Goal: Find specific page/section

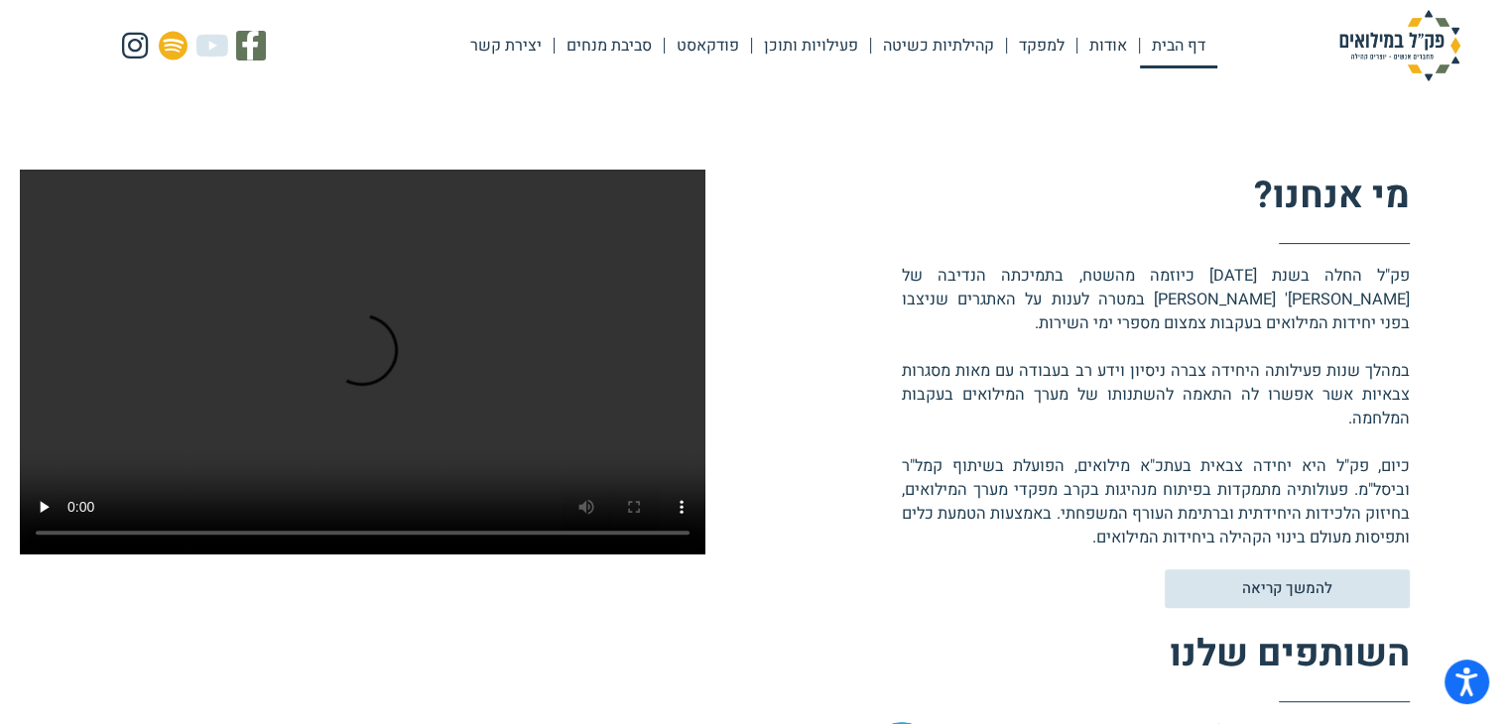
scroll to position [472, 0]
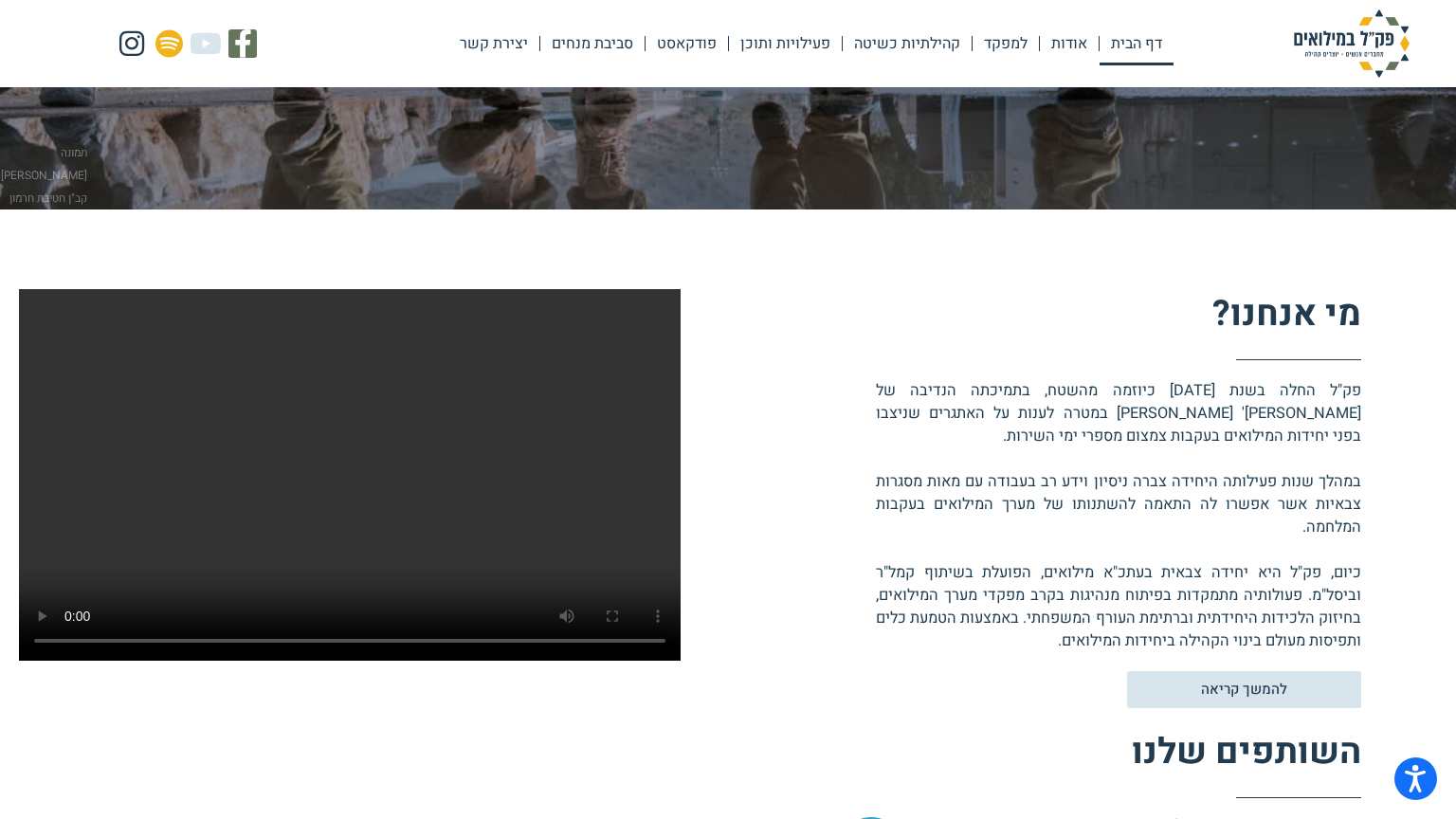
click at [680, 493] on video at bounding box center [350, 476] width 661 height 373
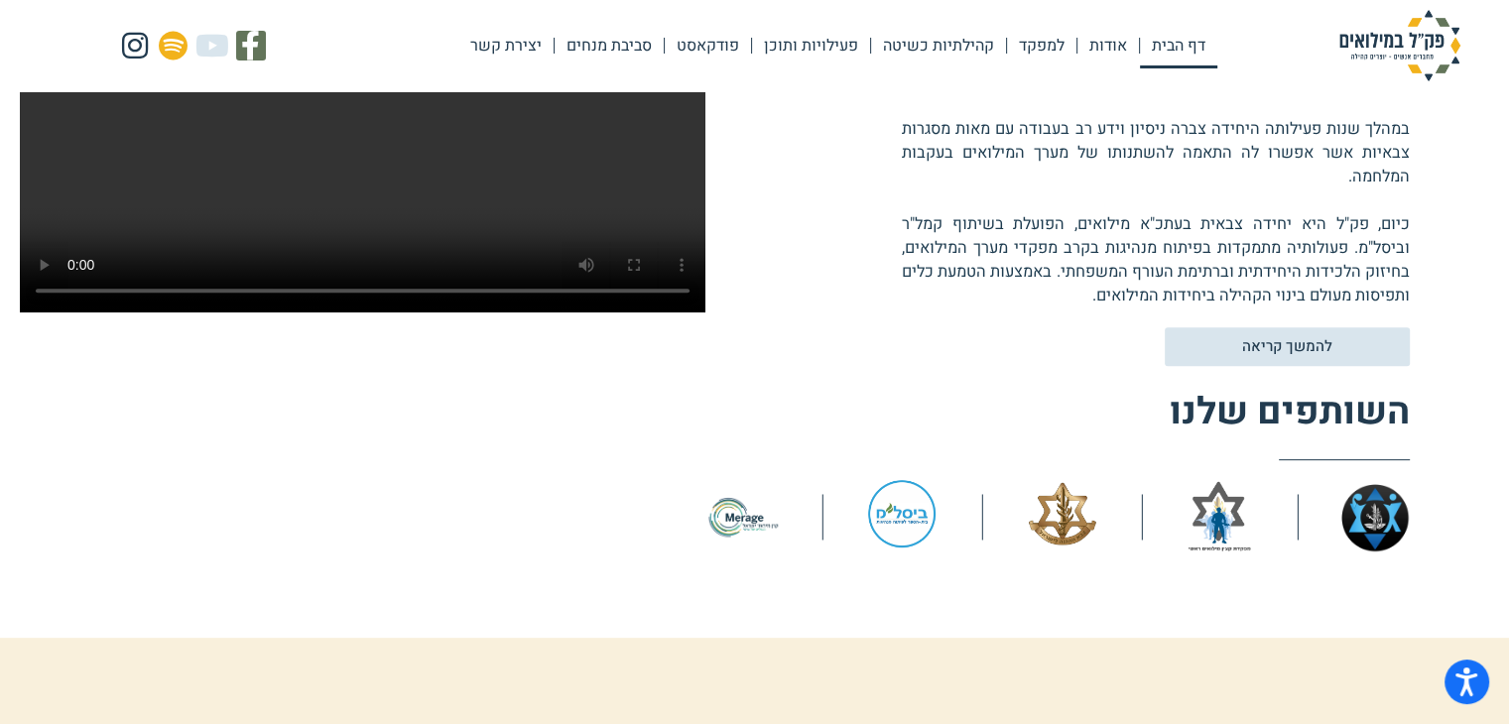
scroll to position [766, 0]
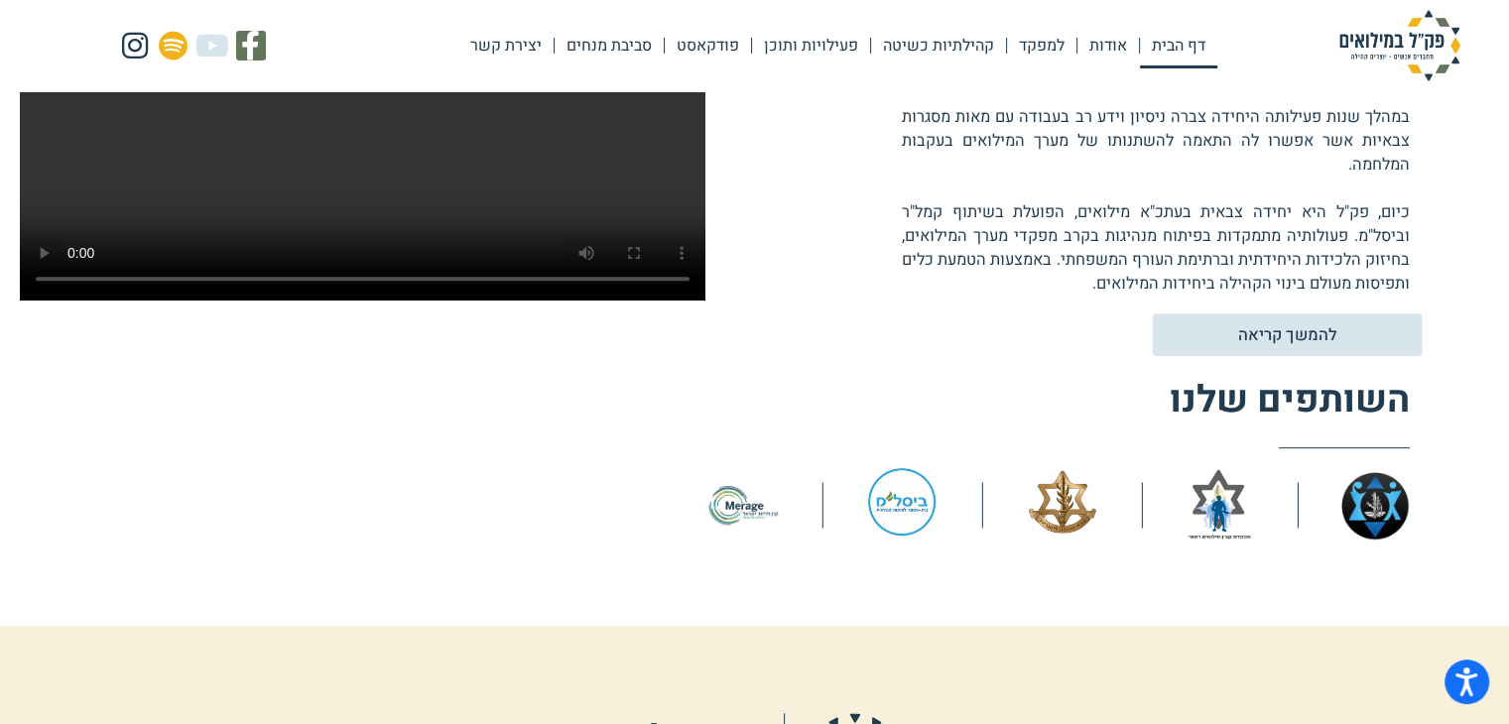
click at [1262, 326] on span "להמשך קריאה" at bounding box center [1286, 334] width 99 height 17
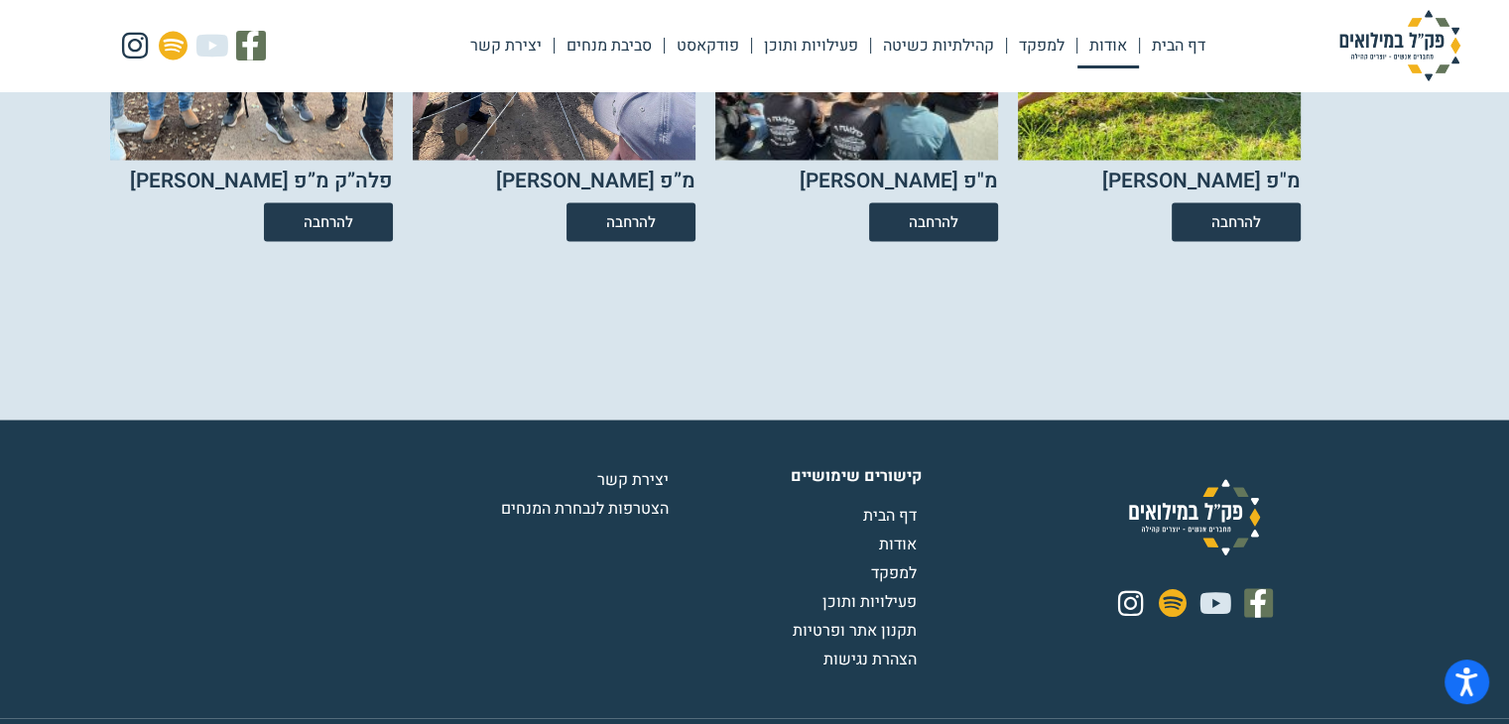
scroll to position [3686, 0]
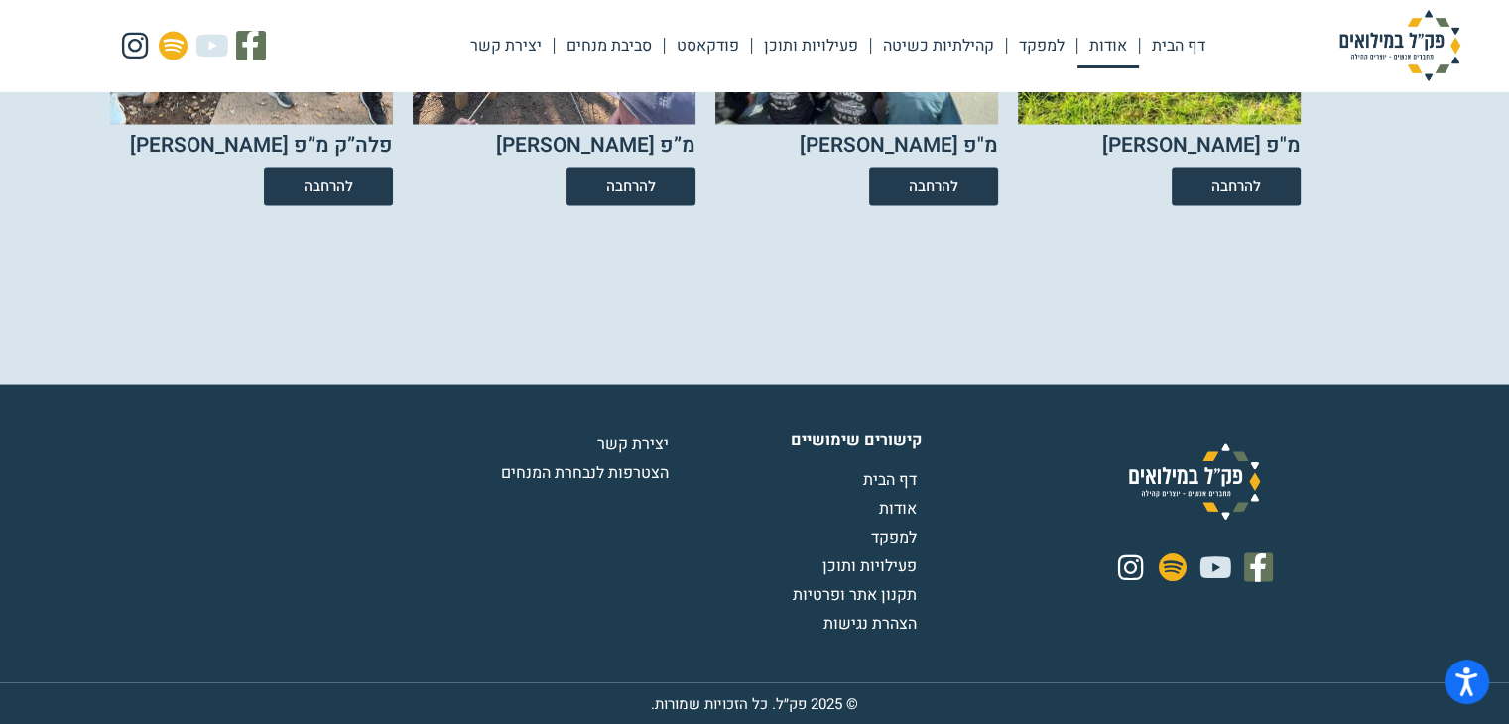
click at [631, 465] on span "הצטרפות לנבחרת המנחים" at bounding box center [587, 472] width 173 height 24
